Goal: Communication & Community: Answer question/provide support

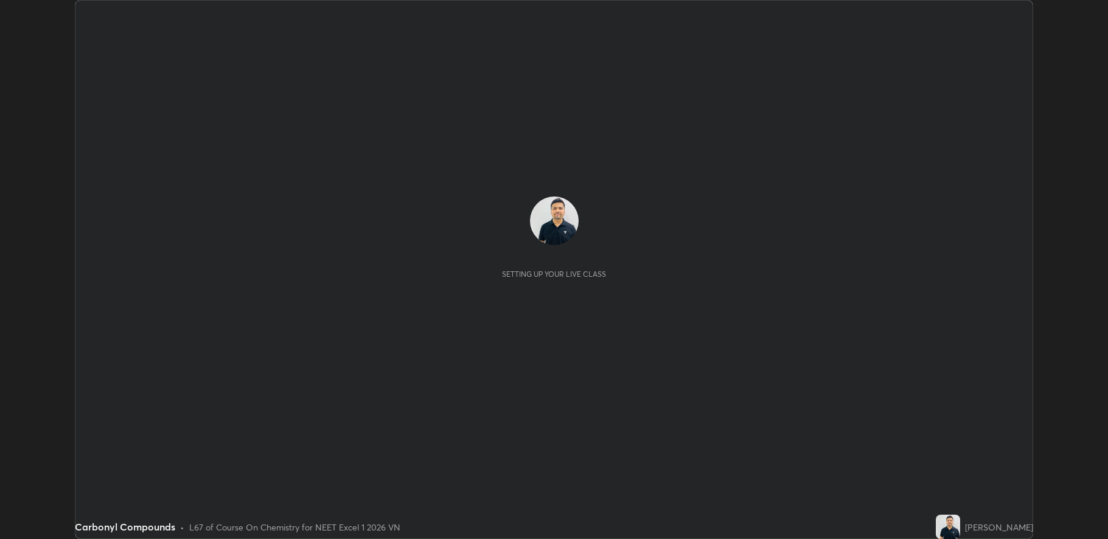
scroll to position [539, 1108]
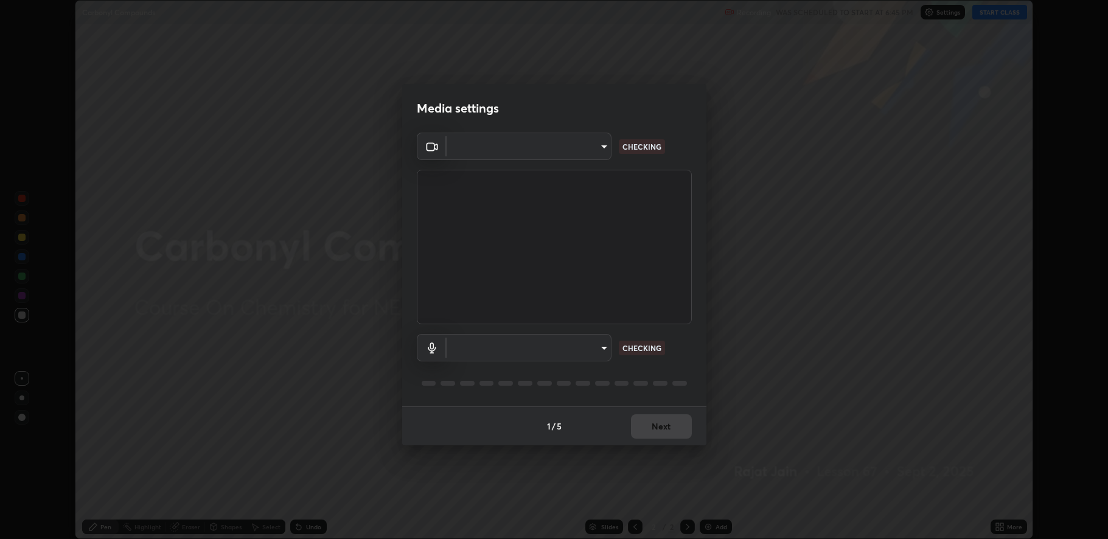
type input "fbf3bf66c54ebdc22d4a916e1eeea5187fc1625fd733ae2b86b360c30985395f"
type input "default"
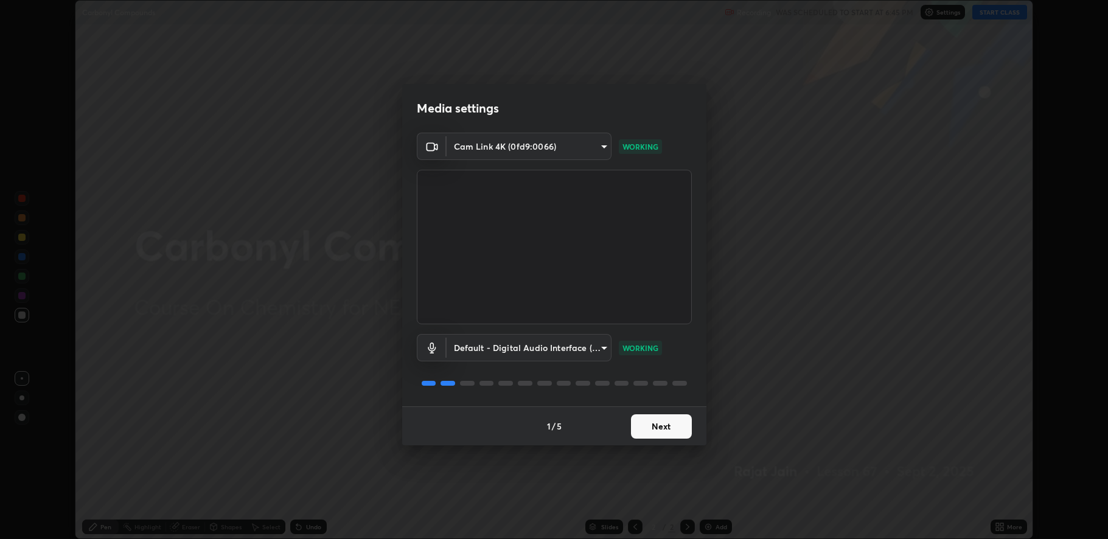
click at [662, 432] on button "Next" at bounding box center [661, 426] width 61 height 24
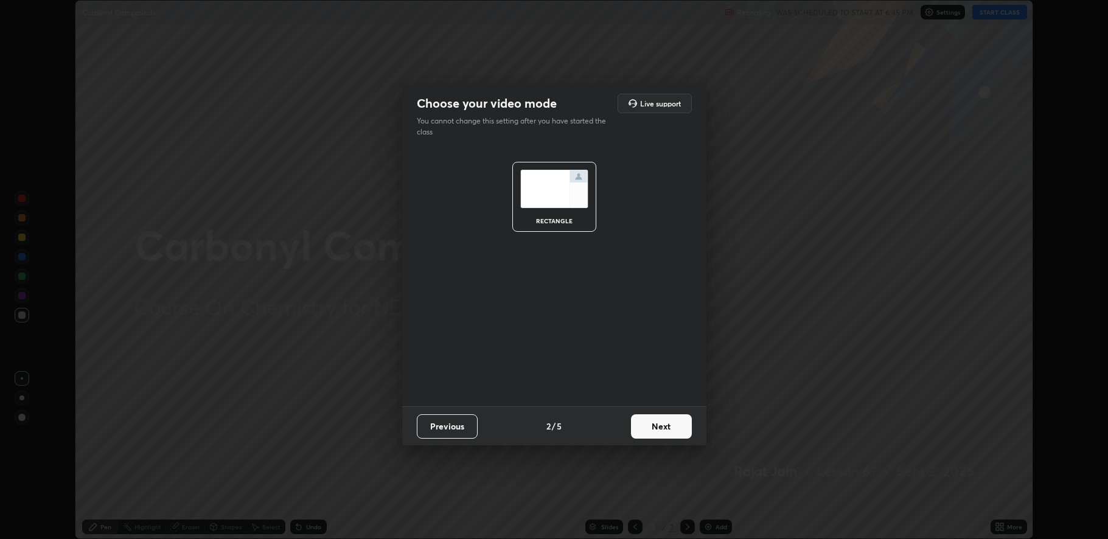
click at [667, 432] on button "Next" at bounding box center [661, 426] width 61 height 24
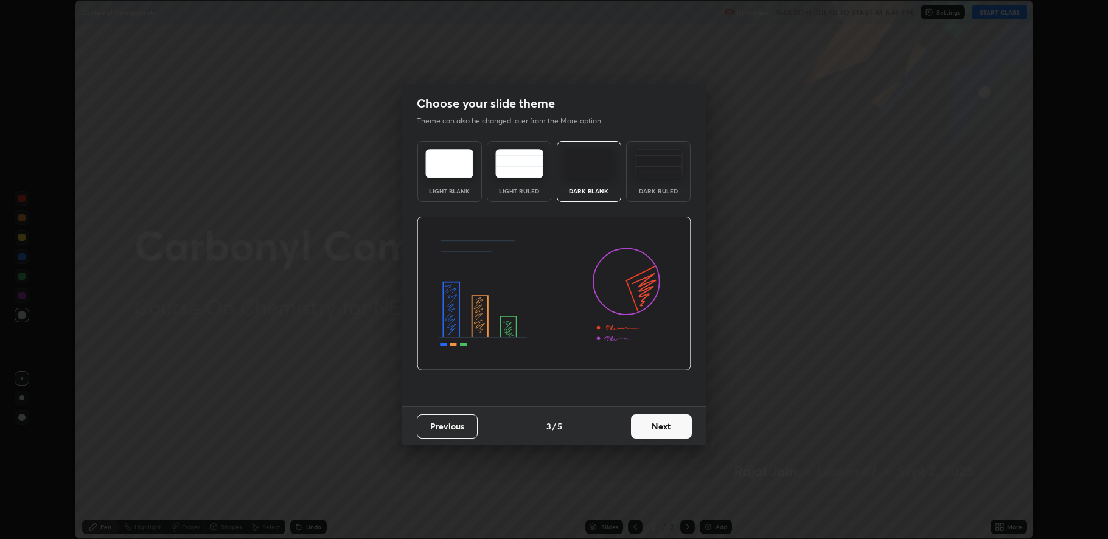
click at [662, 428] on button "Next" at bounding box center [661, 426] width 61 height 24
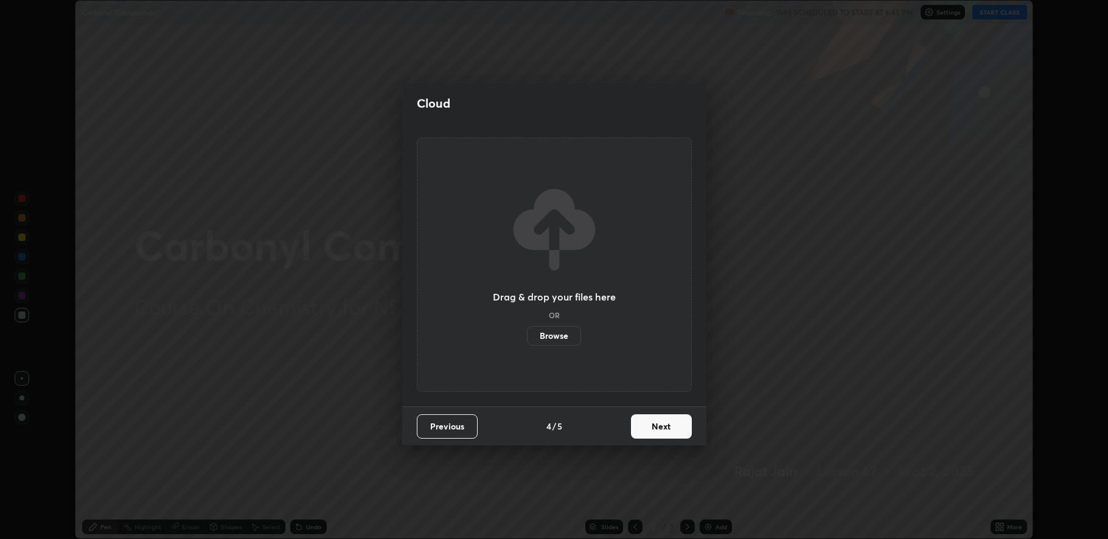
click at [663, 426] on button "Next" at bounding box center [661, 426] width 61 height 24
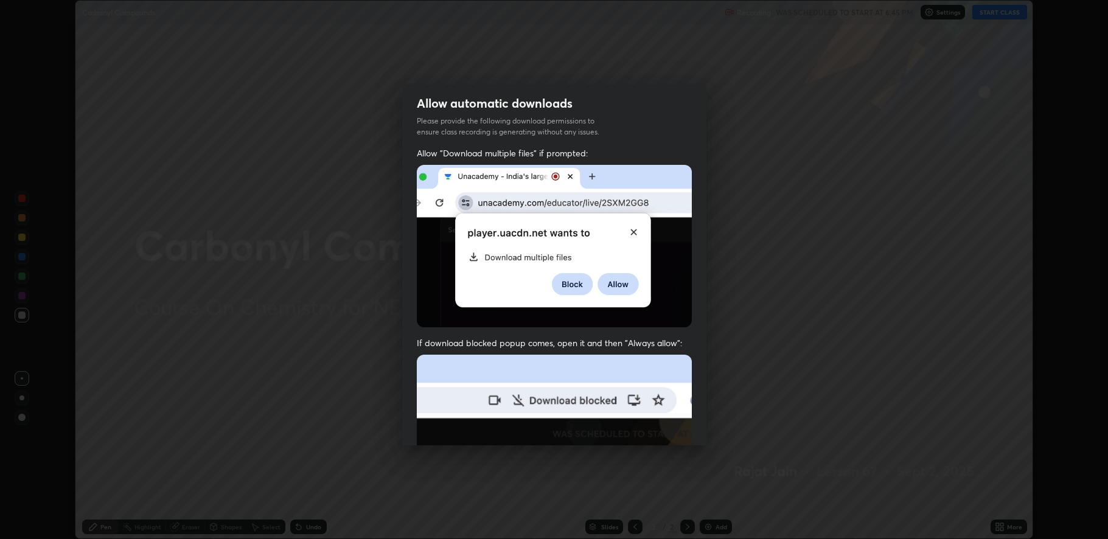
click at [664, 421] on img at bounding box center [554, 488] width 275 height 266
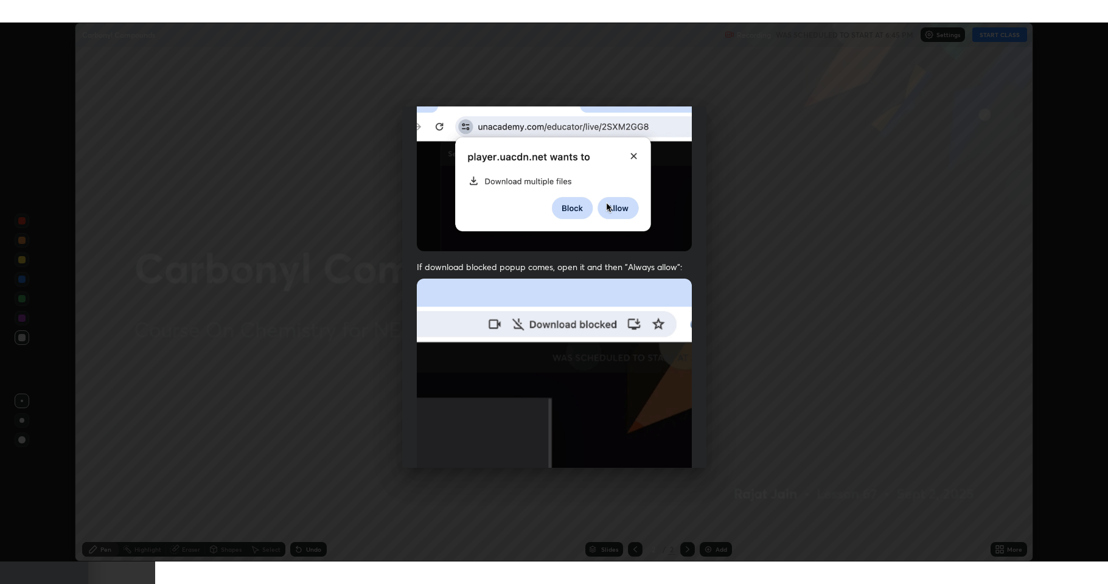
scroll to position [247, 0]
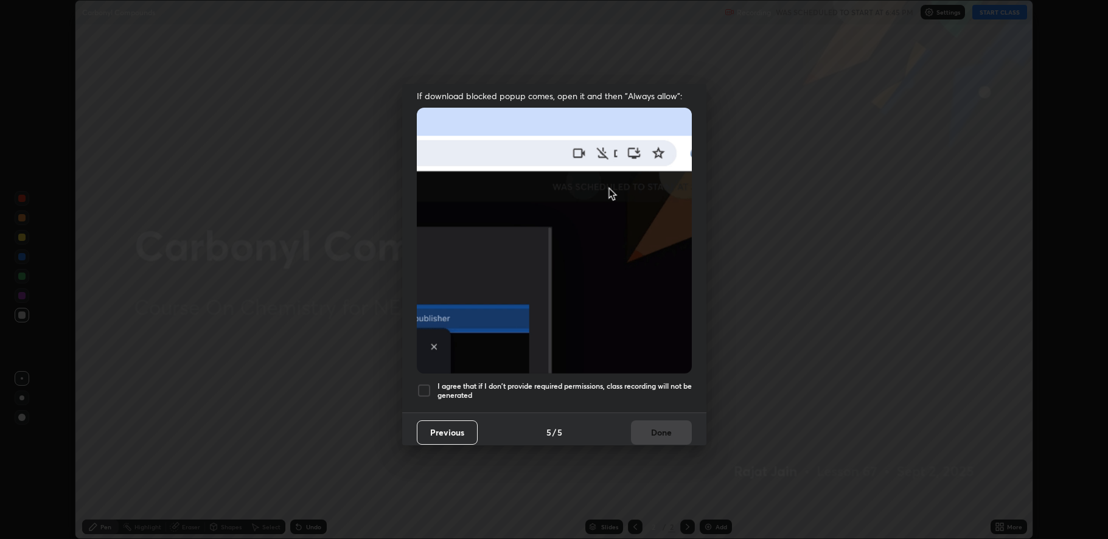
click at [427, 385] on div at bounding box center [424, 390] width 15 height 15
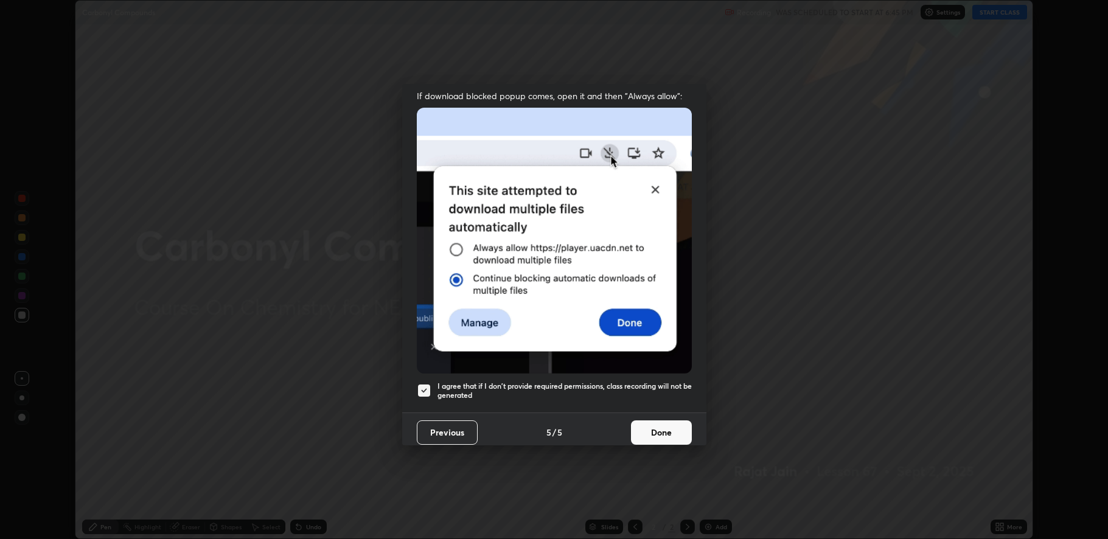
click at [657, 430] on button "Done" at bounding box center [661, 432] width 61 height 24
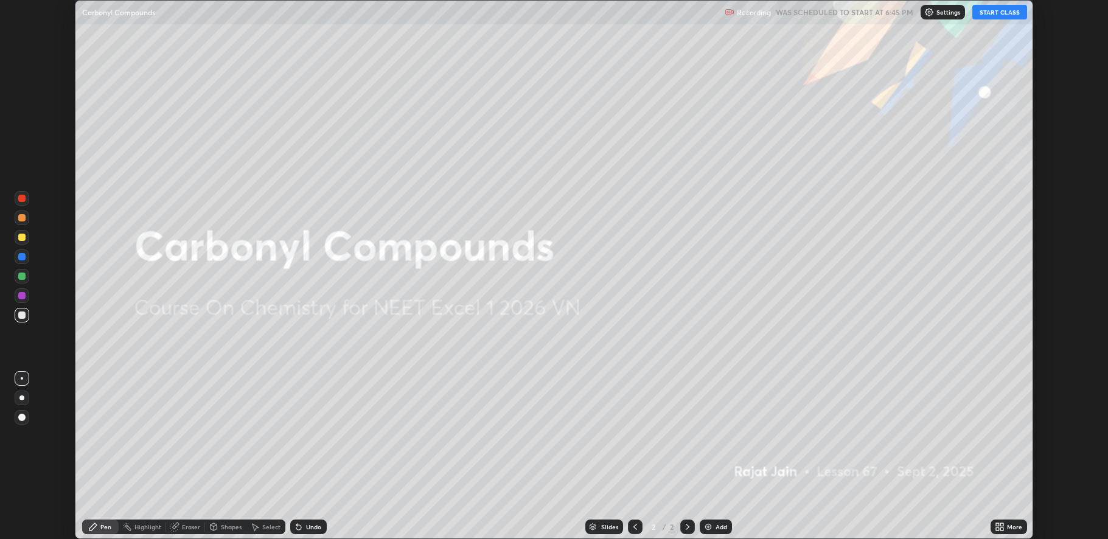
click at [1000, 10] on button "START CLASS" at bounding box center [999, 12] width 55 height 15
click at [1014, 530] on div "More" at bounding box center [1008, 526] width 36 height 15
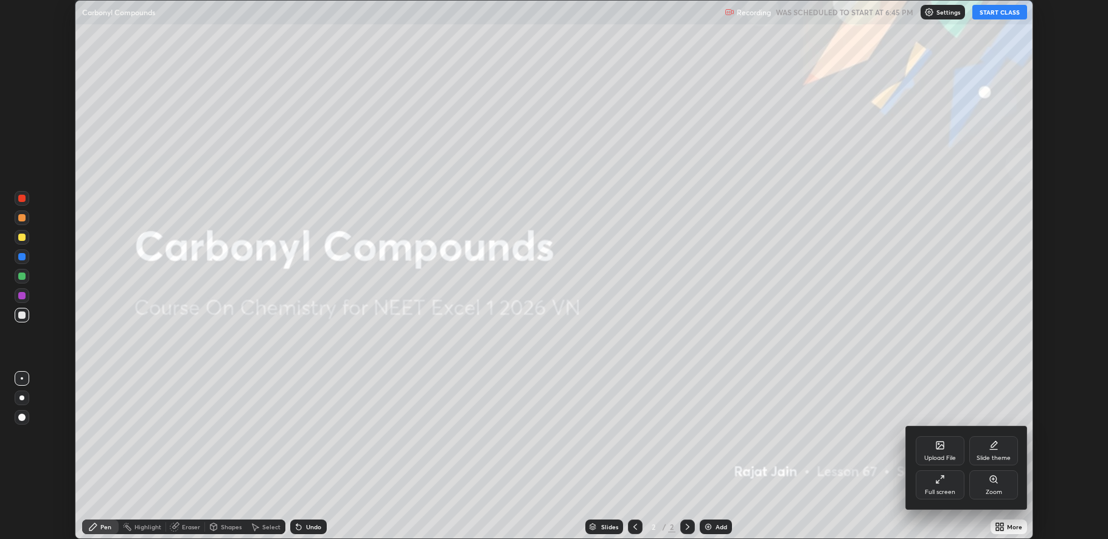
click at [950, 480] on div "Full screen" at bounding box center [939, 484] width 49 height 29
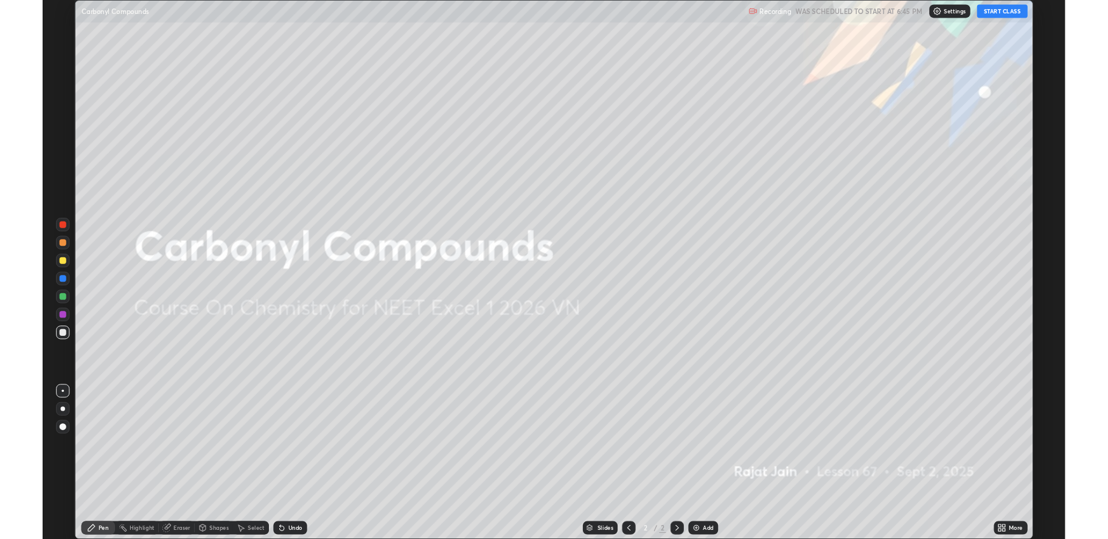
scroll to position [584, 1108]
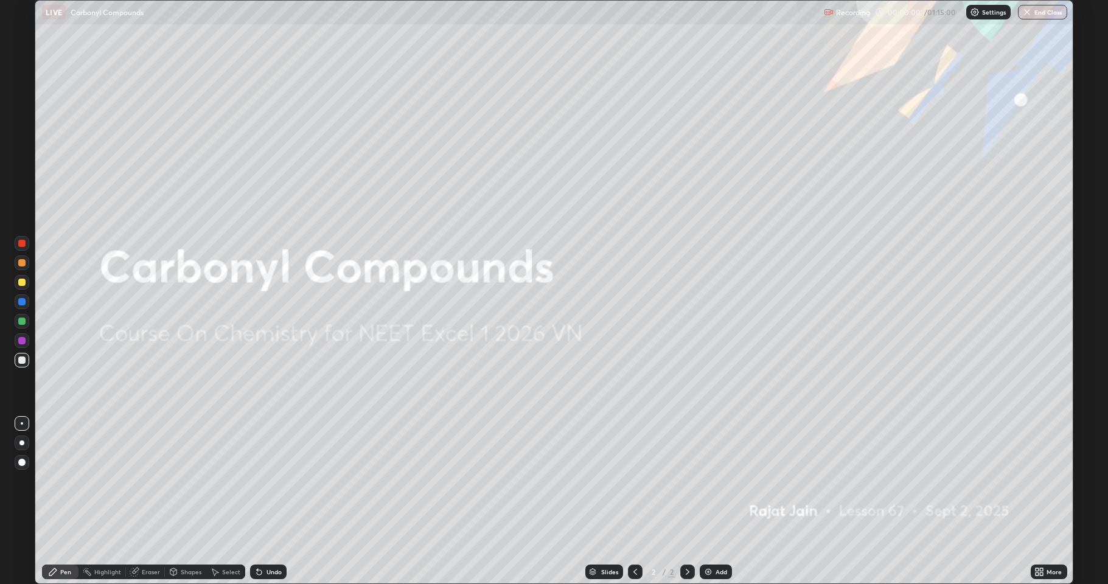
click at [716, 538] on div "Add" at bounding box center [721, 572] width 12 height 6
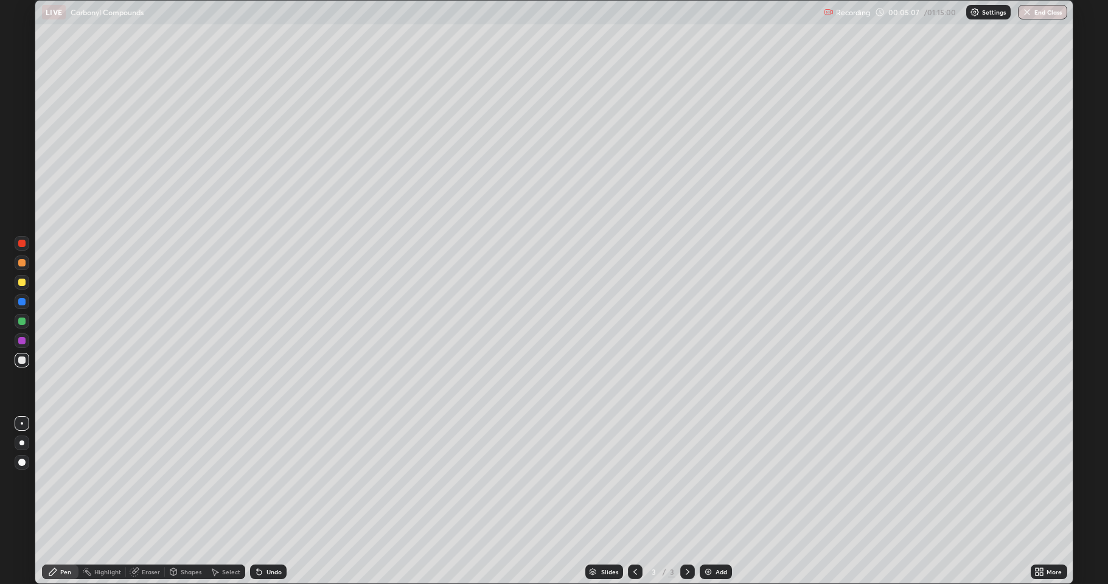
click at [268, 538] on div "Undo" at bounding box center [268, 571] width 36 height 15
click at [274, 538] on div "Undo" at bounding box center [273, 572] width 15 height 6
click at [28, 279] on div at bounding box center [22, 282] width 15 height 15
click at [716, 538] on div "Add" at bounding box center [721, 572] width 12 height 6
click at [24, 353] on div at bounding box center [22, 360] width 15 height 15
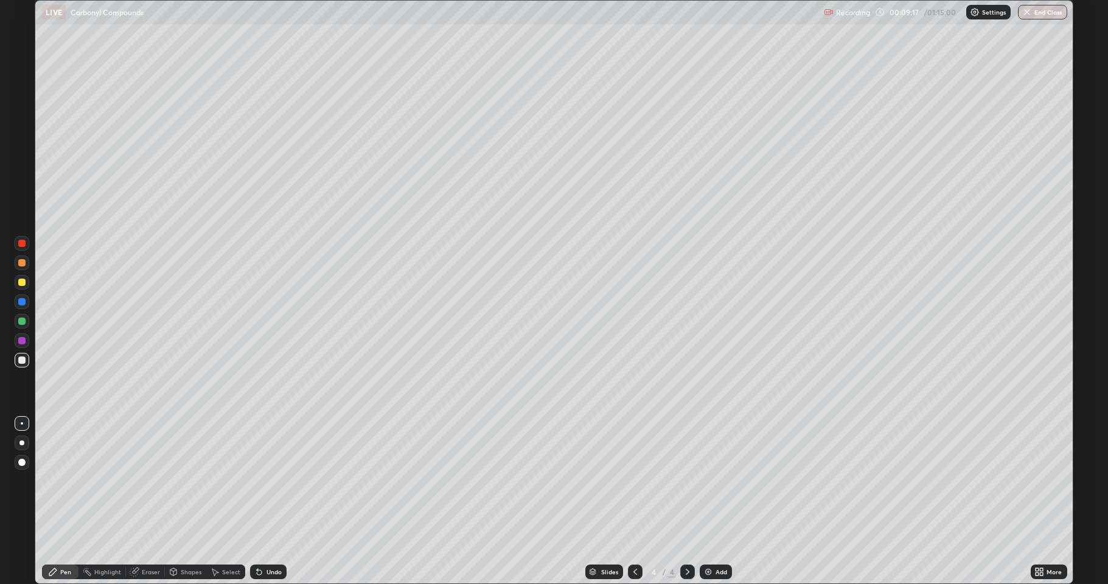
click at [633, 538] on icon at bounding box center [635, 572] width 10 height 10
click at [686, 538] on icon at bounding box center [687, 572] width 10 height 10
click at [706, 538] on img at bounding box center [708, 572] width 10 height 10
click at [21, 279] on div at bounding box center [21, 282] width 7 height 7
click at [715, 538] on div "Add" at bounding box center [721, 572] width 12 height 6
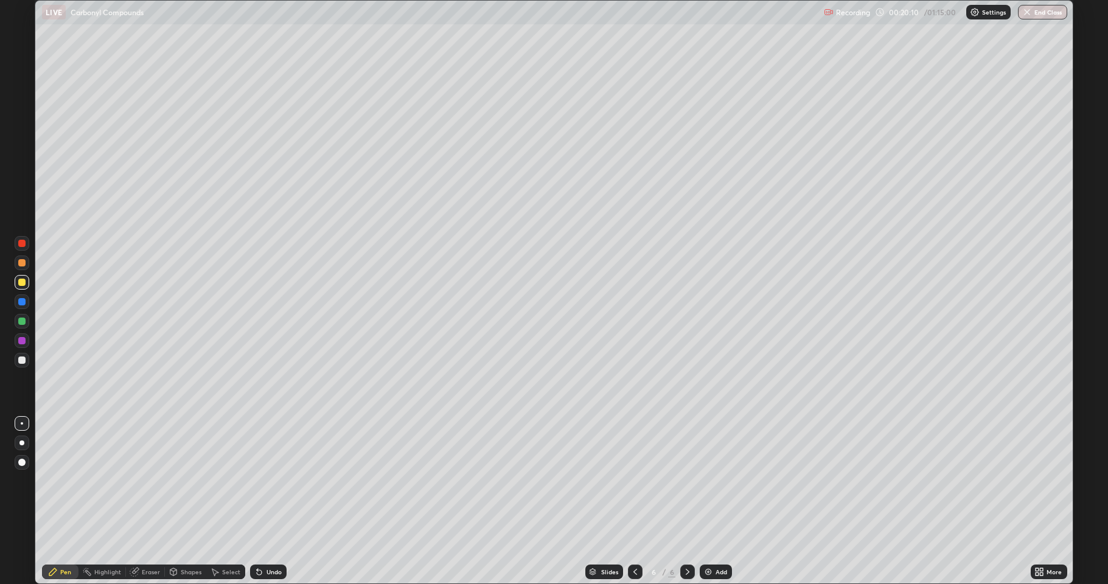
click at [20, 359] on div at bounding box center [21, 359] width 7 height 7
click at [715, 538] on div "Add" at bounding box center [715, 571] width 32 height 15
click at [143, 538] on div "Eraser" at bounding box center [151, 572] width 18 height 6
click at [60, 538] on div "Pen" at bounding box center [60, 571] width 36 height 15
click at [21, 280] on div at bounding box center [21, 282] width 7 height 7
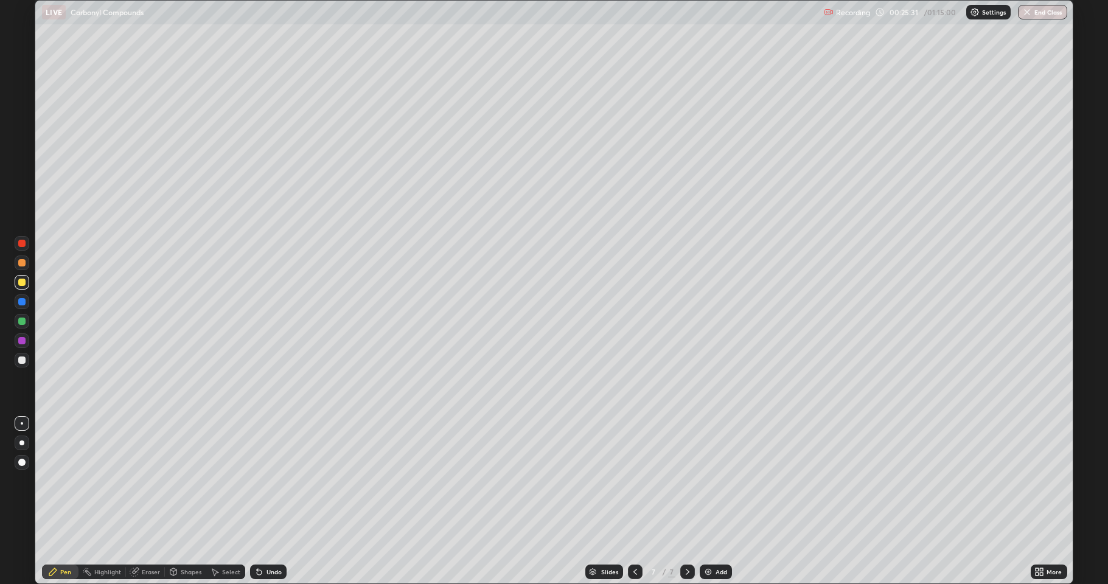
click at [22, 361] on div at bounding box center [21, 359] width 7 height 7
click at [146, 538] on div "Eraser" at bounding box center [151, 572] width 18 height 6
click at [56, 538] on icon at bounding box center [53, 572] width 10 height 10
click at [717, 538] on div "Add" at bounding box center [715, 571] width 32 height 15
click at [270, 538] on div "Undo" at bounding box center [273, 572] width 15 height 6
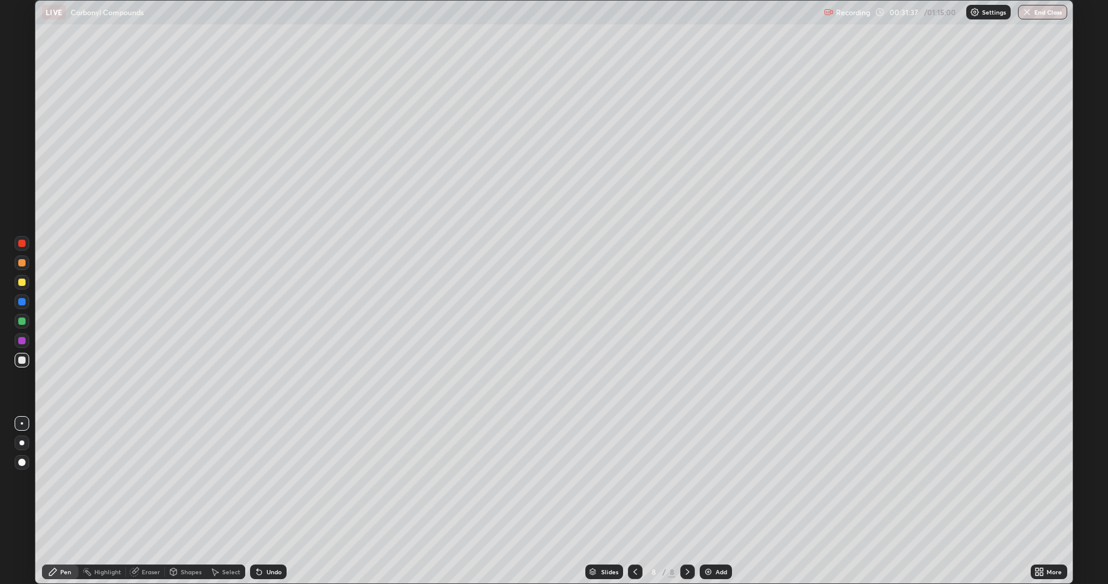
click at [24, 282] on div at bounding box center [21, 282] width 7 height 7
click at [144, 538] on div "Eraser" at bounding box center [151, 572] width 18 height 6
click at [57, 538] on icon at bounding box center [53, 572] width 10 height 10
click at [19, 355] on div at bounding box center [22, 360] width 15 height 15
click at [1043, 538] on icon at bounding box center [1041, 569] width 3 height 3
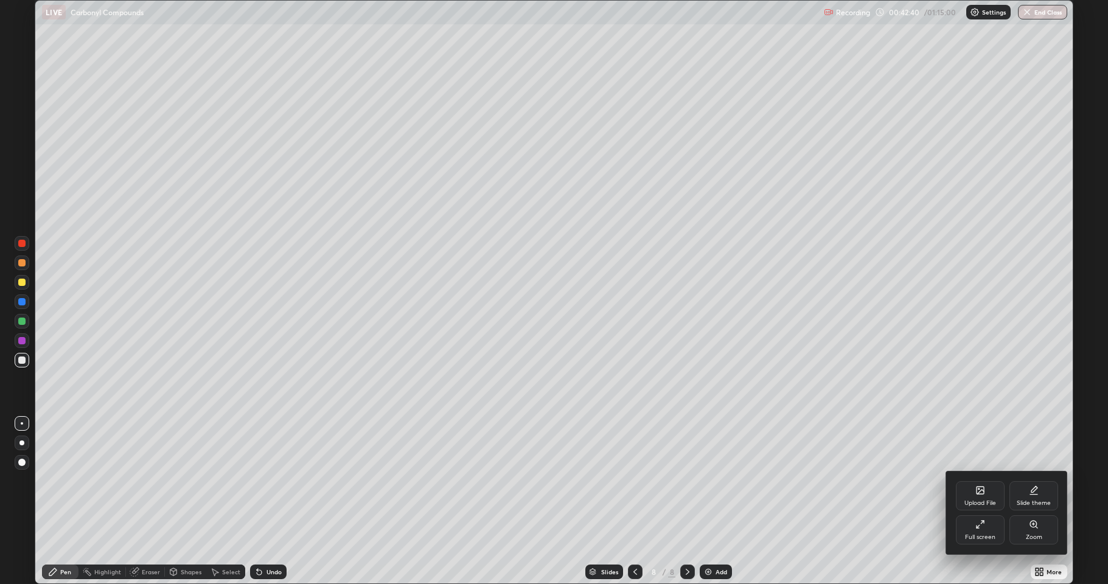
click at [982, 525] on icon at bounding box center [980, 524] width 10 height 10
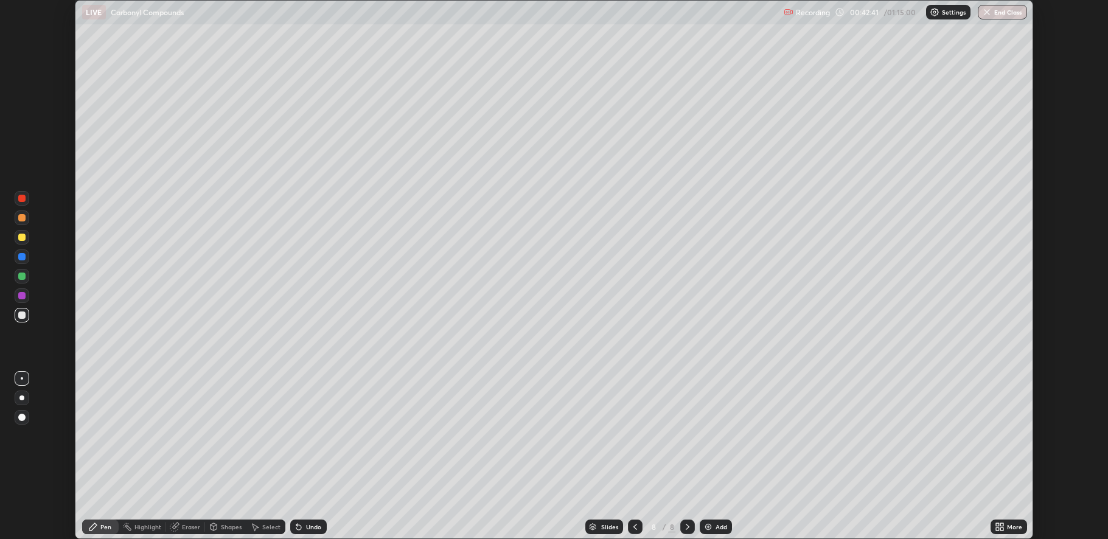
scroll to position [60281, 59713]
click at [1010, 12] on button "End Class" at bounding box center [1001, 12] width 49 height 15
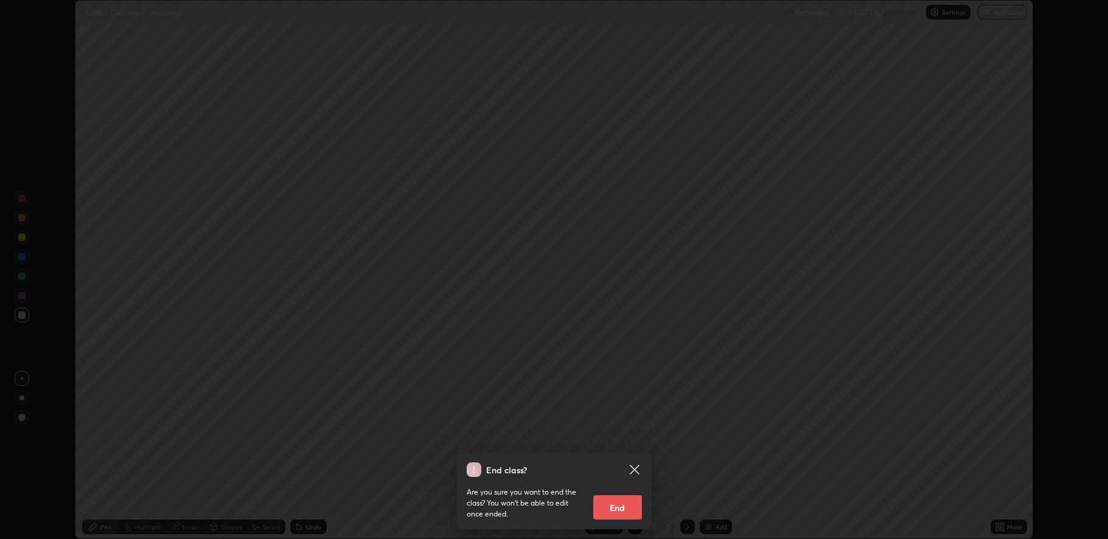
click at [623, 516] on button "End" at bounding box center [617, 507] width 49 height 24
